Goal: Navigation & Orientation: Find specific page/section

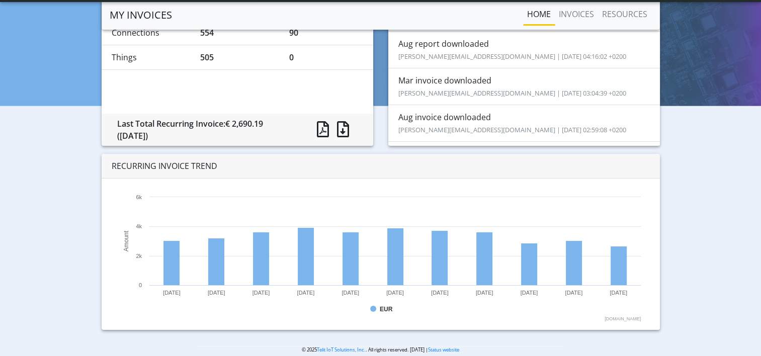
scroll to position [91, 0]
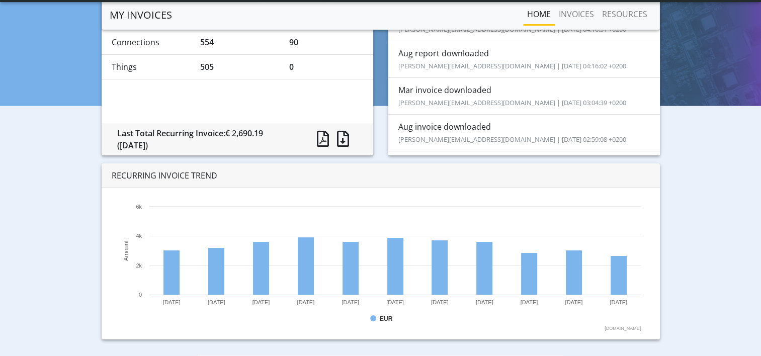
scroll to position [91, 0]
